Goal: Information Seeking & Learning: Learn about a topic

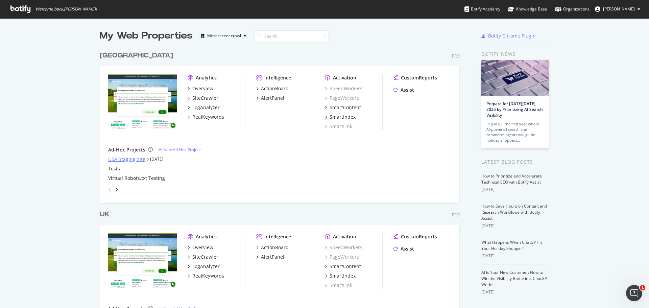
click at [136, 161] on div "USA Staging Site" at bounding box center [126, 159] width 37 height 7
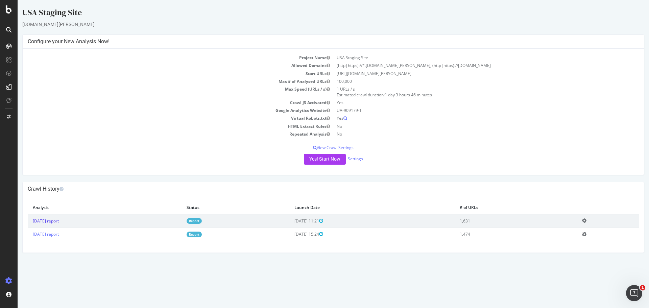
click at [55, 221] on link "[DATE] report" at bounding box center [46, 221] width 26 height 6
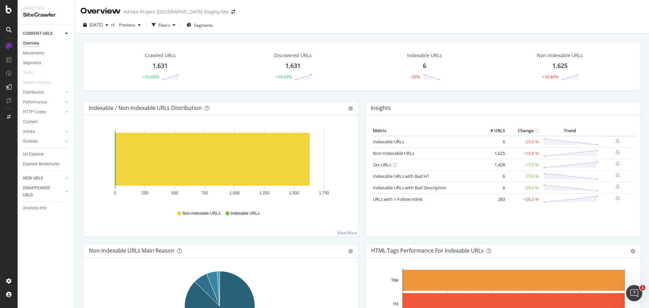
click at [337, 114] on div "Indexable / Non-Indexable URLs Distribution Bar Bar (by Percentage) Table Expor…" at bounding box center [221, 108] width 275 height 14
click at [135, 26] on span "Previous" at bounding box center [125, 25] width 19 height 6
click at [303, 27] on div "2025 Sep. 25th vs Previous Filters Segments" at bounding box center [362, 27] width 574 height 14
click at [6, 8] on icon at bounding box center [9, 9] width 6 height 8
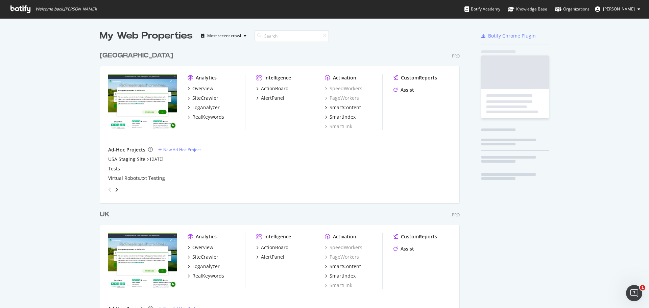
scroll to position [303, 639]
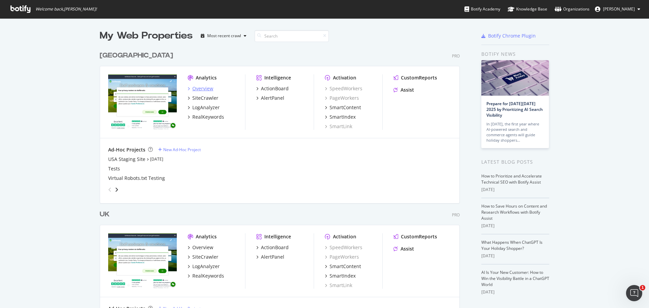
click at [201, 90] on div "Overview" at bounding box center [202, 88] width 21 height 7
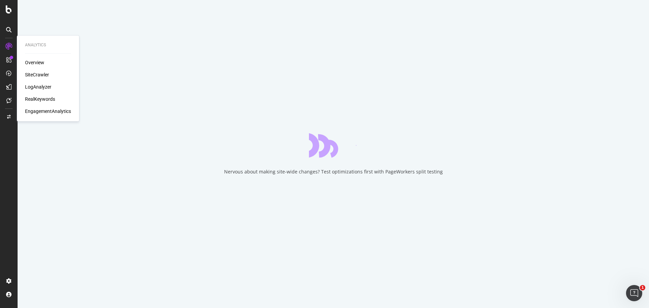
click at [29, 74] on div "SiteCrawler" at bounding box center [37, 74] width 24 height 7
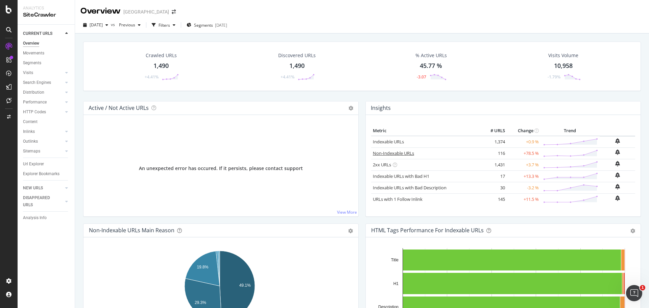
click at [386, 154] on link "Non-Indexable URLs" at bounding box center [393, 153] width 41 height 6
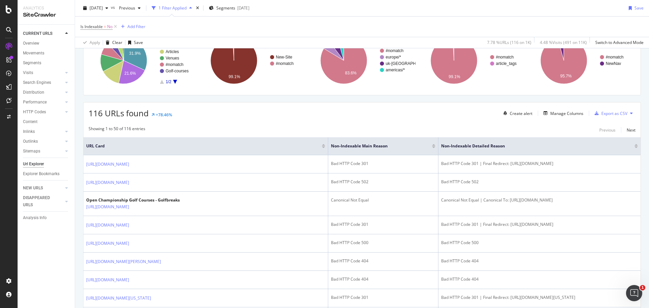
scroll to position [68, 0]
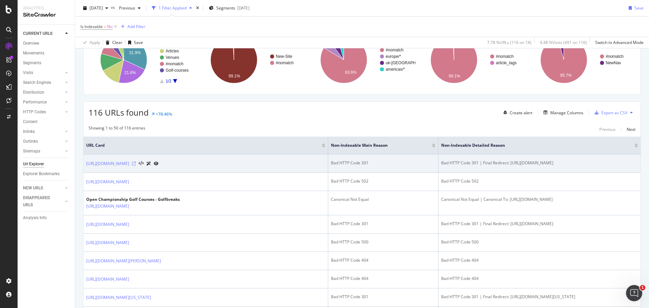
click at [136, 164] on icon at bounding box center [134, 164] width 4 height 4
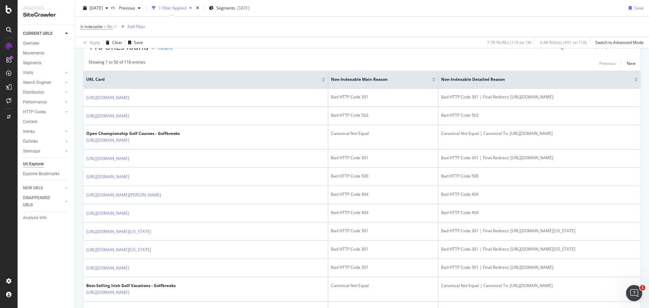
scroll to position [135, 0]
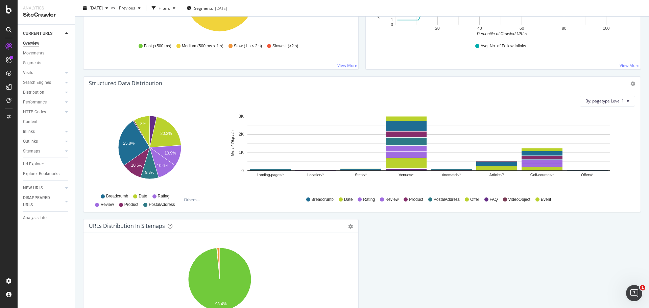
scroll to position [575, 0]
